Goal: Find specific page/section: Find specific page/section

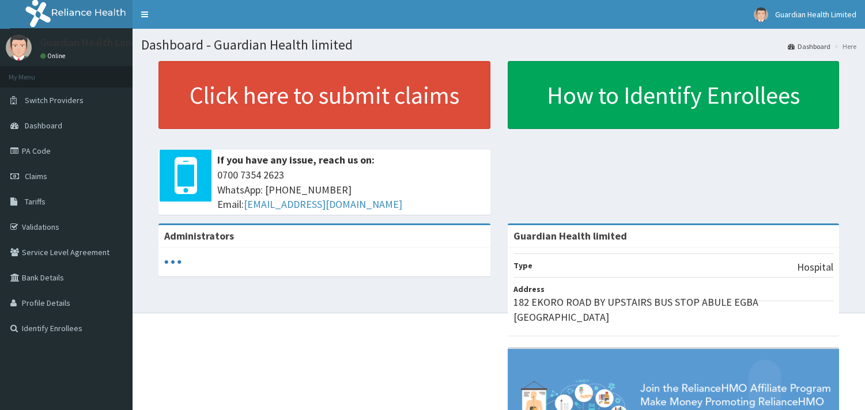
click at [60, 225] on link "Validations" at bounding box center [66, 226] width 132 height 25
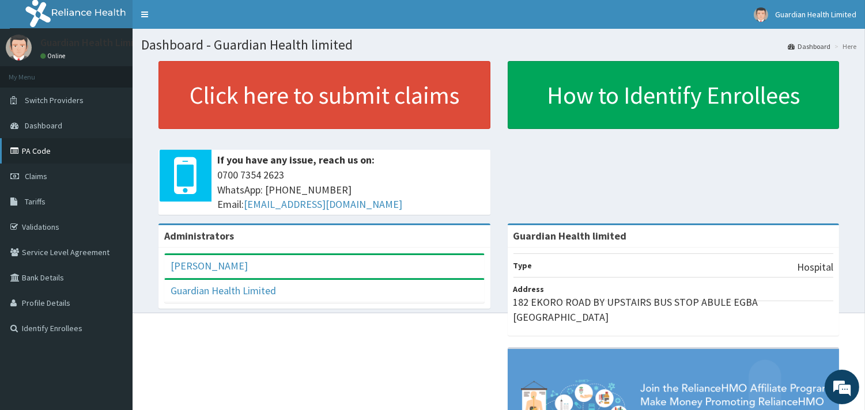
click at [38, 145] on link "PA Code" at bounding box center [66, 150] width 132 height 25
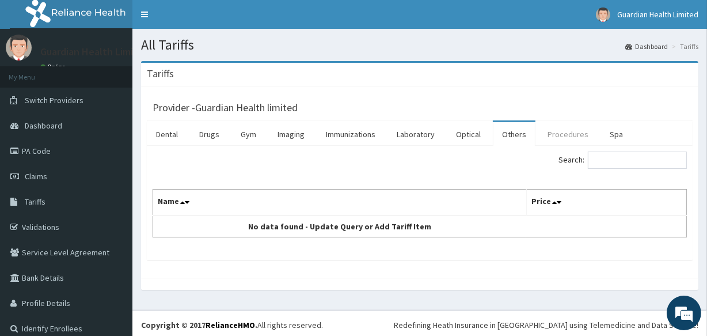
click at [547, 136] on link "Procedures" at bounding box center [568, 134] width 59 height 24
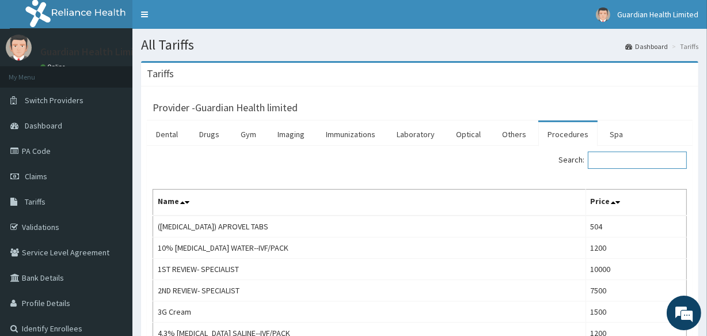
click at [608, 158] on input "Search:" at bounding box center [637, 159] width 99 height 17
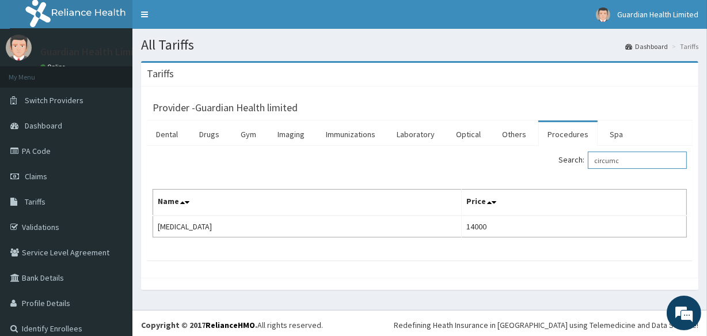
type input "circumc"
click at [47, 147] on link "PA Code" at bounding box center [66, 150] width 132 height 25
